Goal: Navigation & Orientation: Go to known website

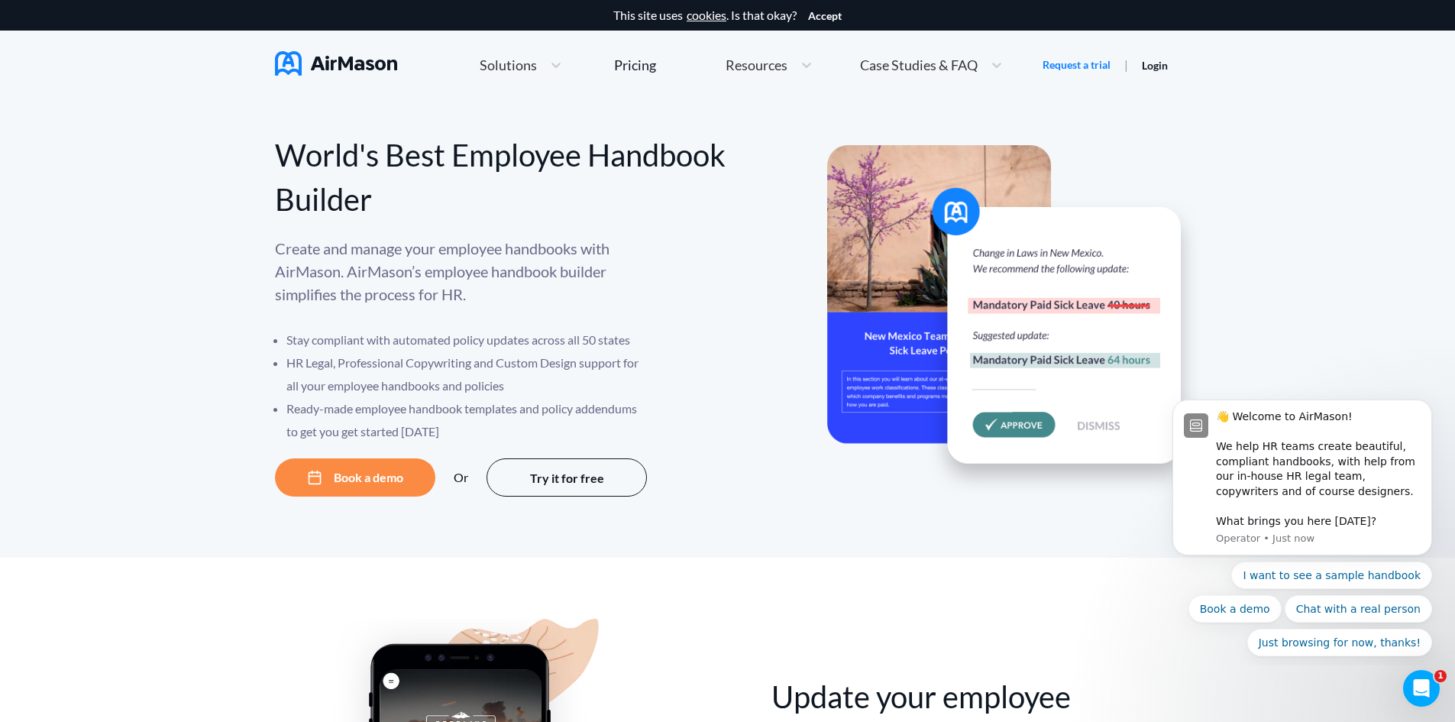
click at [1155, 62] on link "Login" at bounding box center [1155, 65] width 26 height 13
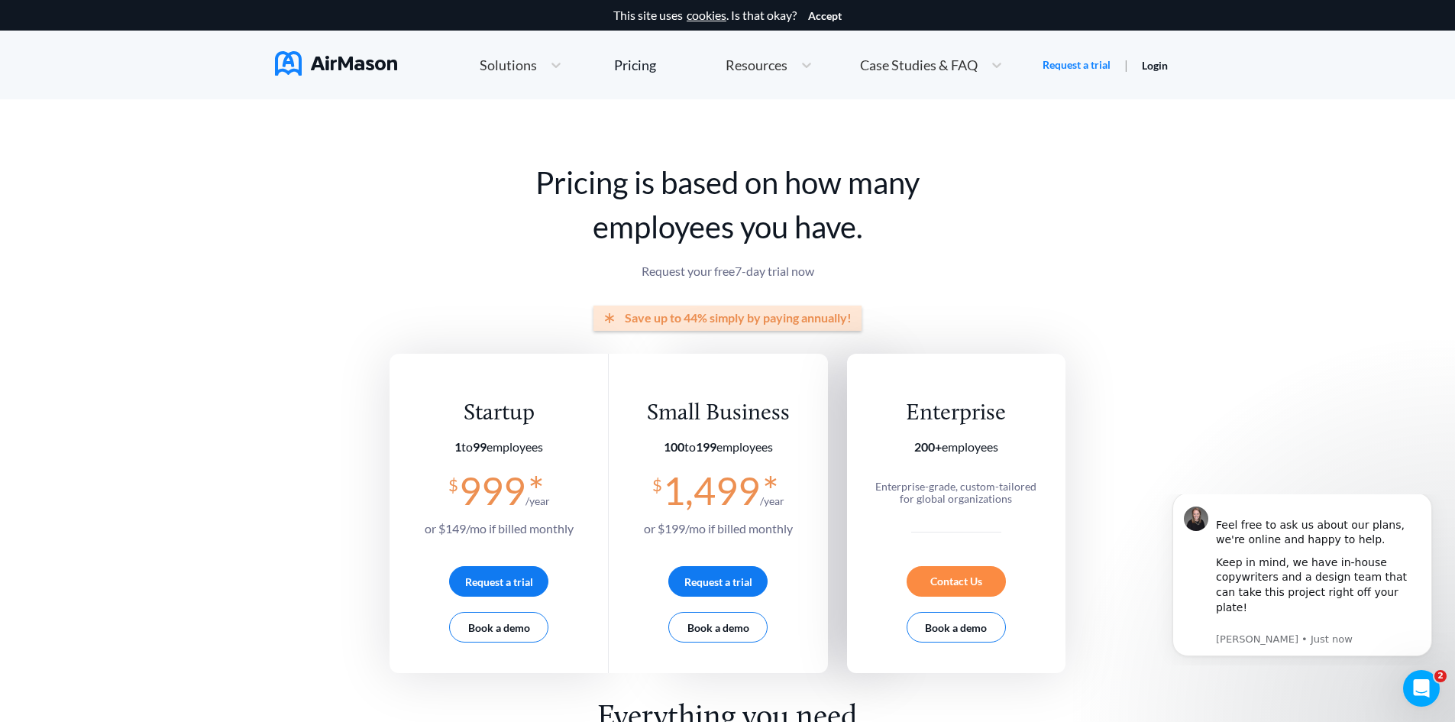
click at [515, 70] on span "Solutions" at bounding box center [508, 65] width 57 height 14
click at [368, 74] on img at bounding box center [336, 63] width 122 height 24
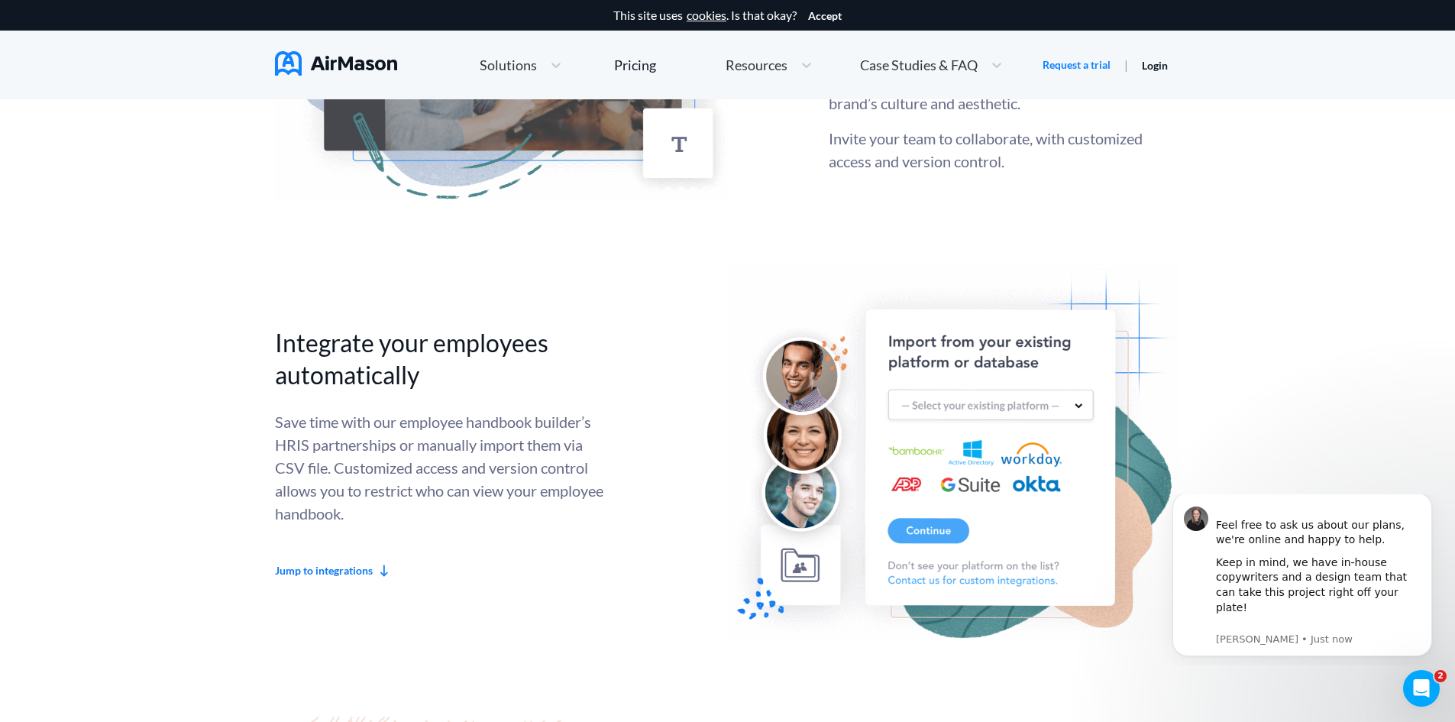
scroll to position [3818, 0]
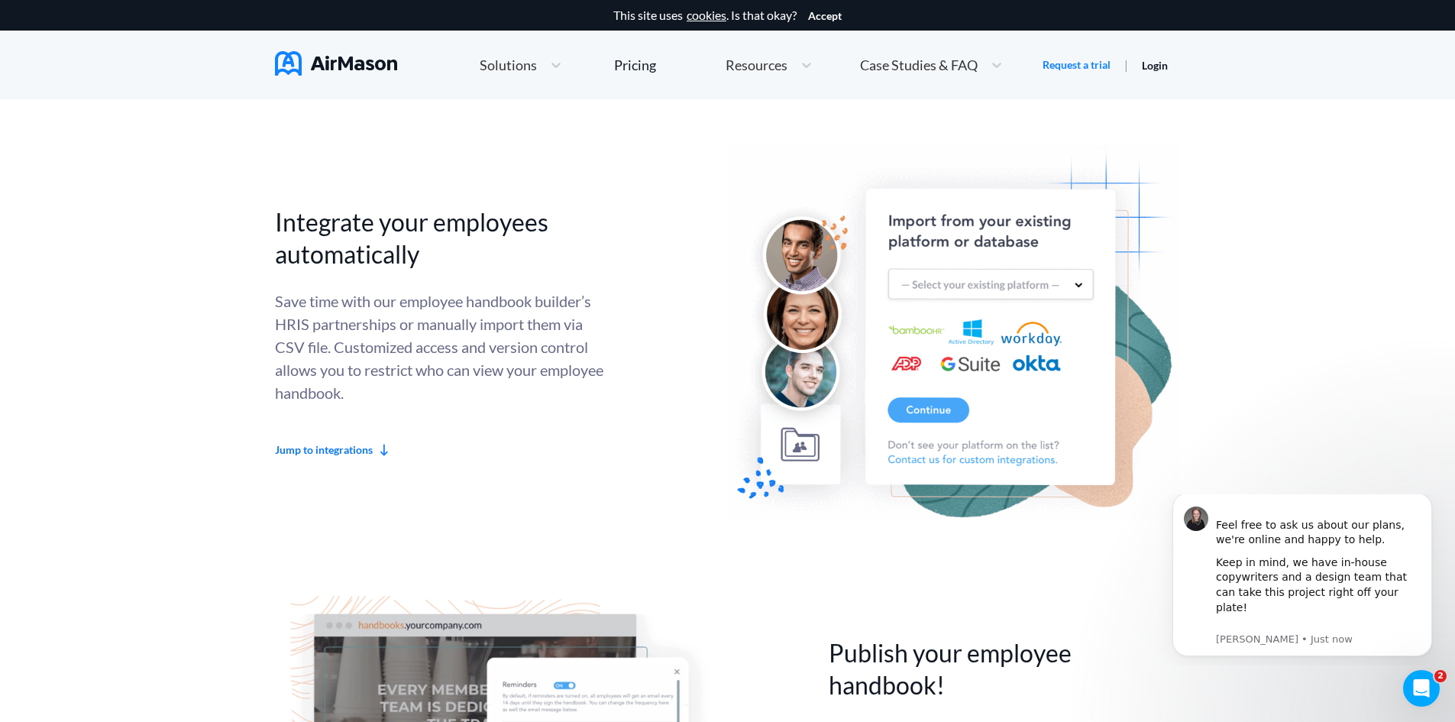
drag, startPoint x: 557, startPoint y: 259, endPoint x: 567, endPoint y: 272, distance: 16.8
click at [560, 270] on h2 "Integrate your employees automatically" at bounding box center [439, 238] width 328 height 64
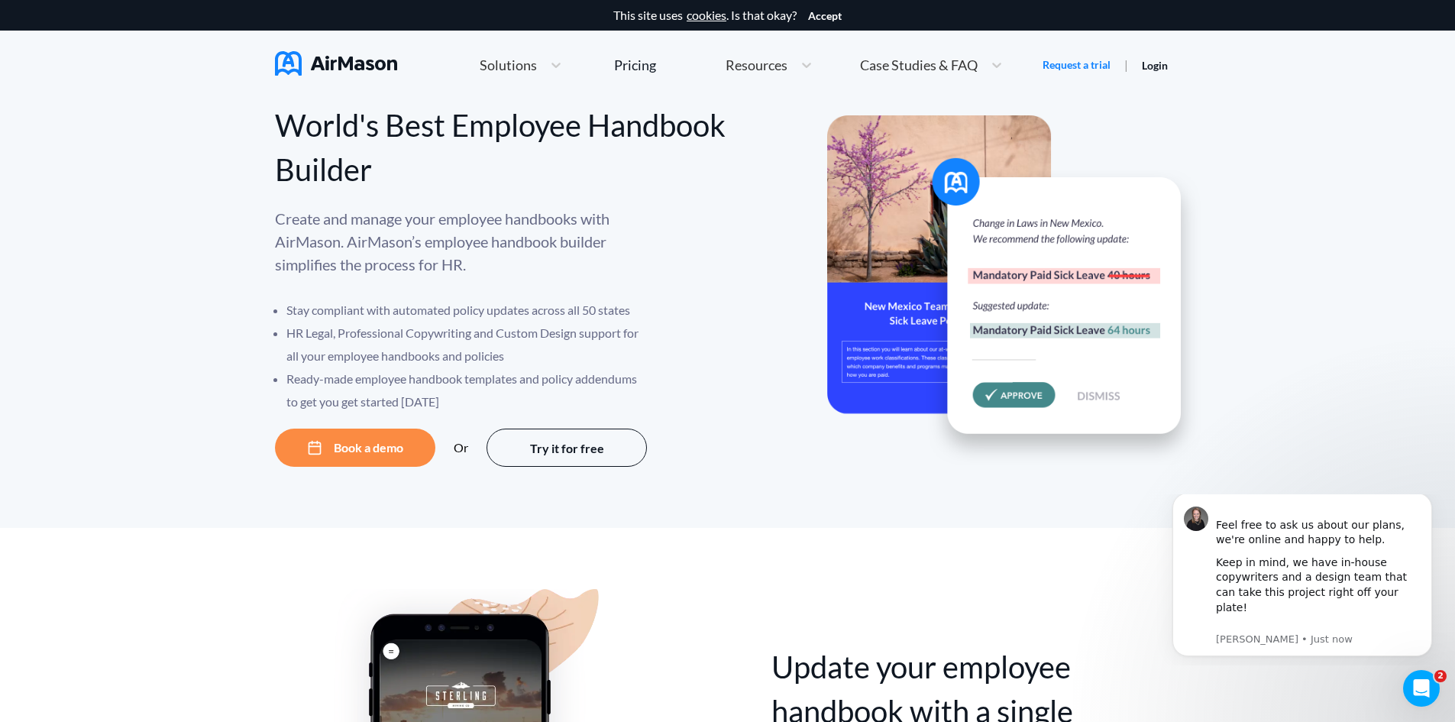
scroll to position [0, 0]
